Goal: Transaction & Acquisition: Purchase product/service

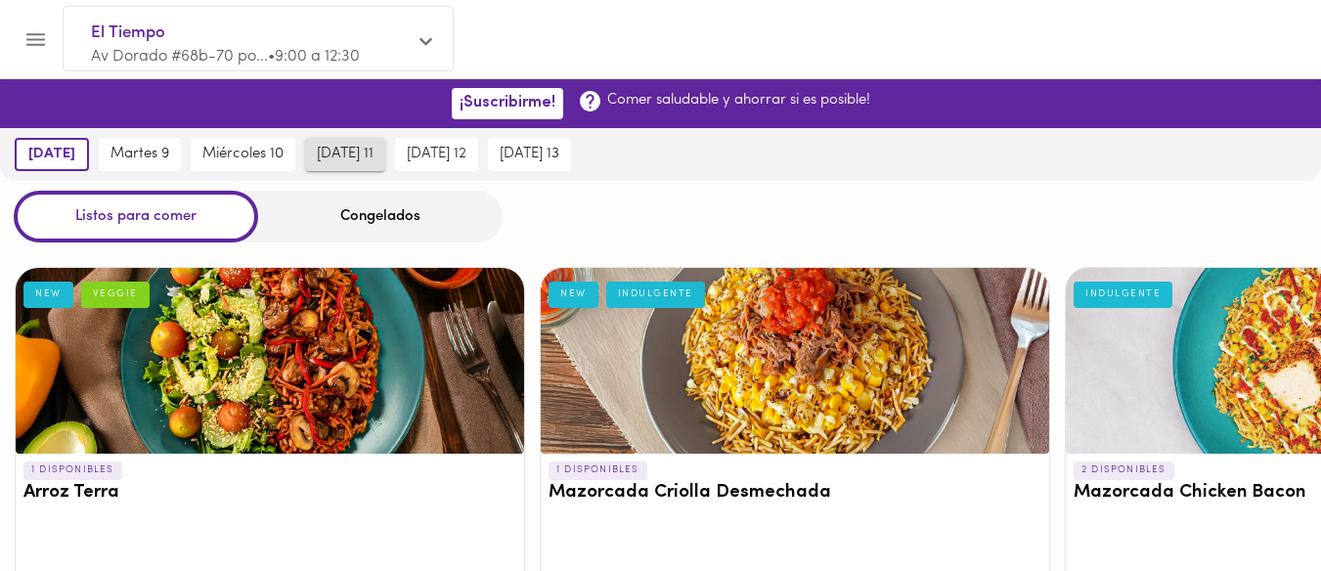
click at [348, 156] on span "[DATE] 11" at bounding box center [345, 155] width 57 height 18
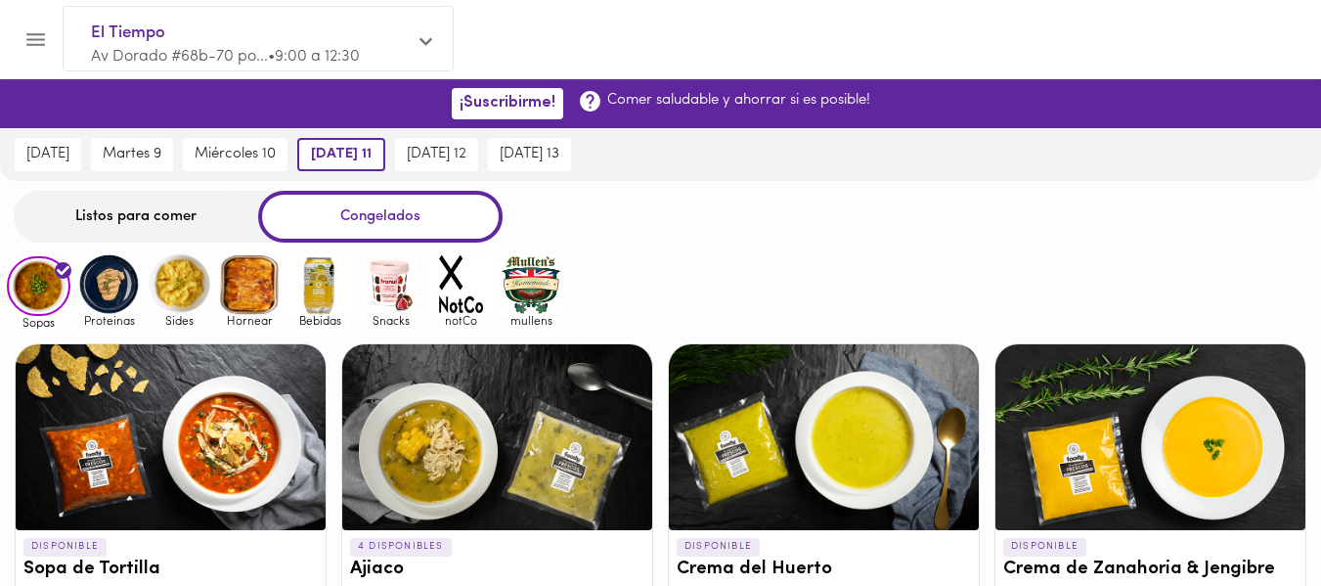
click at [106, 218] on div "Listos para comer" at bounding box center [136, 217] width 244 height 52
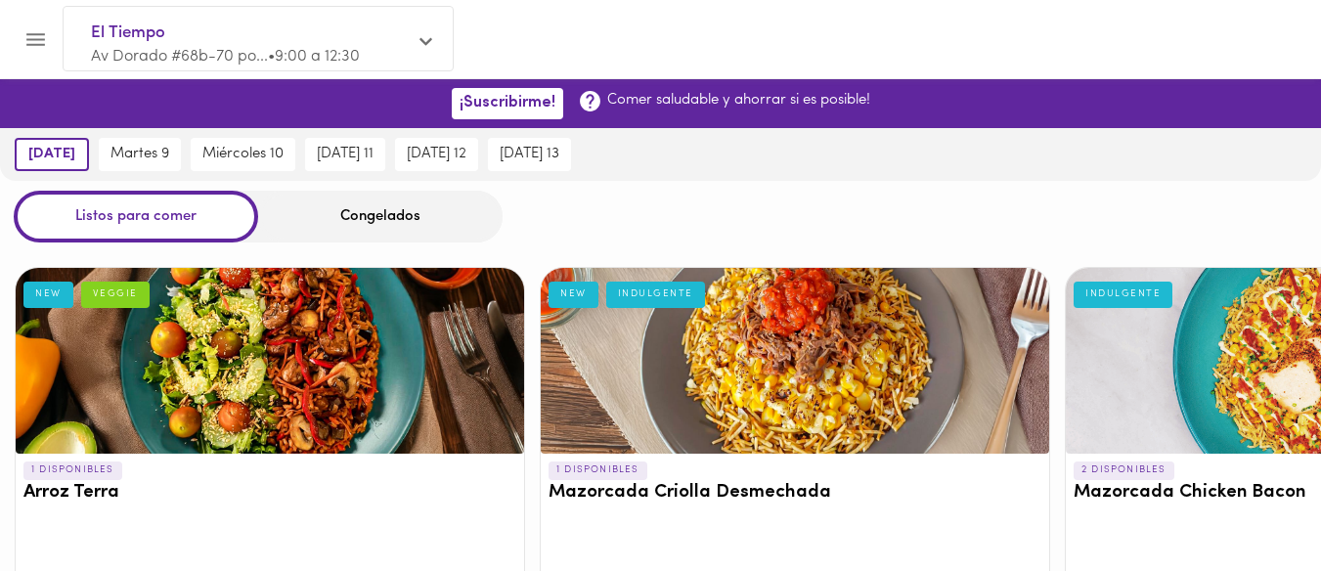
click at [38, 35] on icon "Menu" at bounding box center [35, 39] width 24 height 24
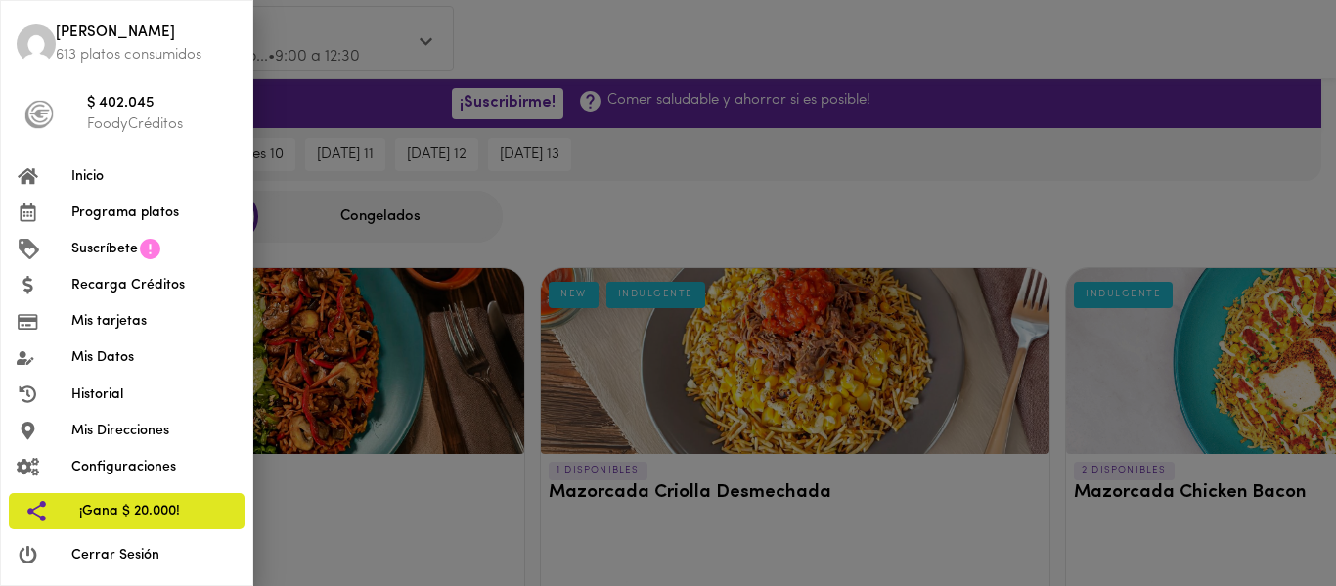
click at [588, 40] on div at bounding box center [668, 293] width 1336 height 586
